Goal: Transaction & Acquisition: Book appointment/travel/reservation

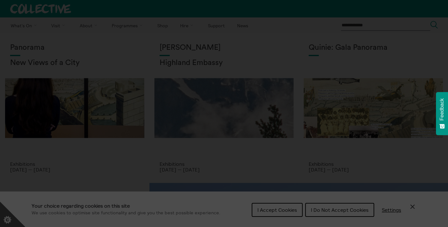
click at [412, 203] on section "**********" at bounding box center [224, 113] width 448 height 227
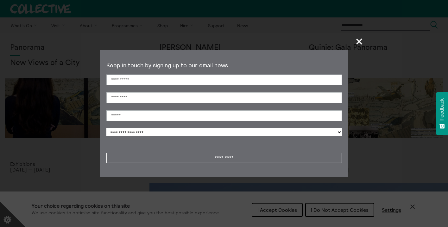
click at [359, 42] on span "+" at bounding box center [359, 41] width 19 height 19
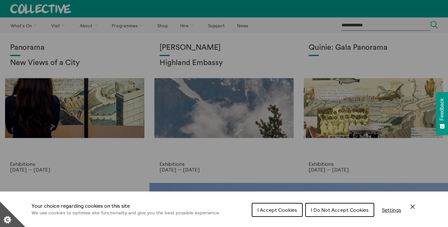
click at [413, 204] on icon "Close Cookie Control" at bounding box center [412, 206] width 8 height 8
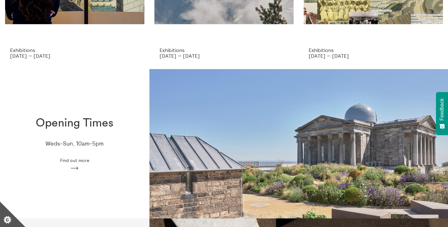
scroll to position [113, 0]
click at [72, 169] on icon "Arrow" at bounding box center [75, 168] width 10 height 6
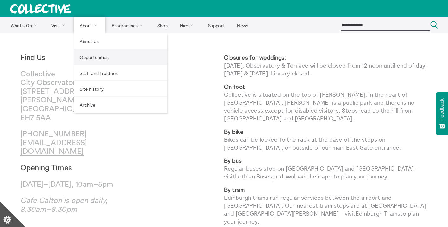
click at [90, 53] on link "Opportunities" at bounding box center [120, 57] width 93 height 16
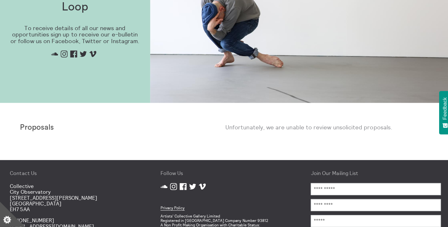
scroll to position [334, 0]
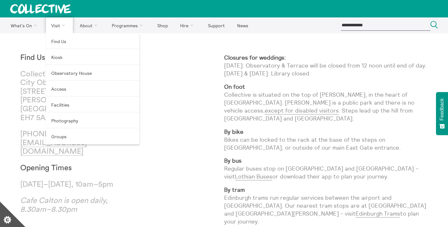
click at [56, 23] on link "Visit" at bounding box center [59, 25] width 27 height 16
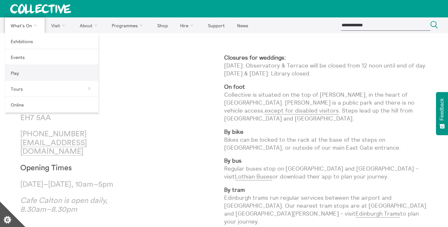
click at [14, 70] on link "Play" at bounding box center [51, 73] width 93 height 16
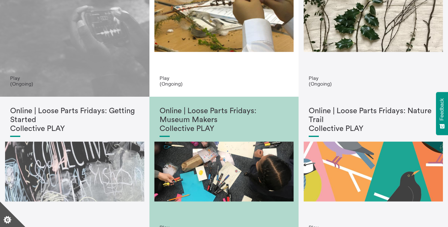
scroll to position [236, 0]
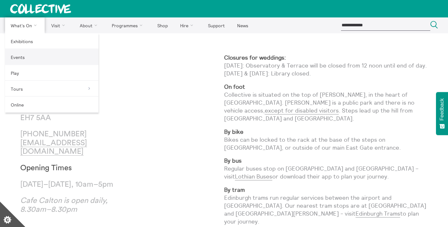
click at [16, 57] on link "Events" at bounding box center [51, 57] width 93 height 16
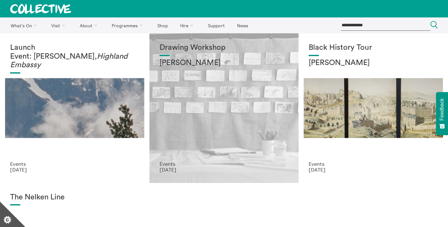
click at [214, 117] on div "Drawing Workshop Annie Lord" at bounding box center [223, 101] width 129 height 117
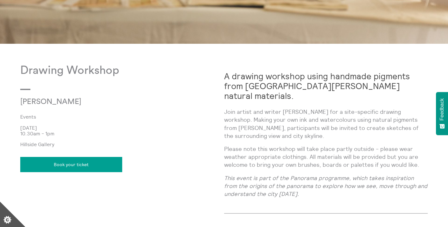
scroll to position [288, 0]
click at [81, 163] on link "Book your ticket" at bounding box center [71, 163] width 102 height 15
